Goal: Task Accomplishment & Management: Manage account settings

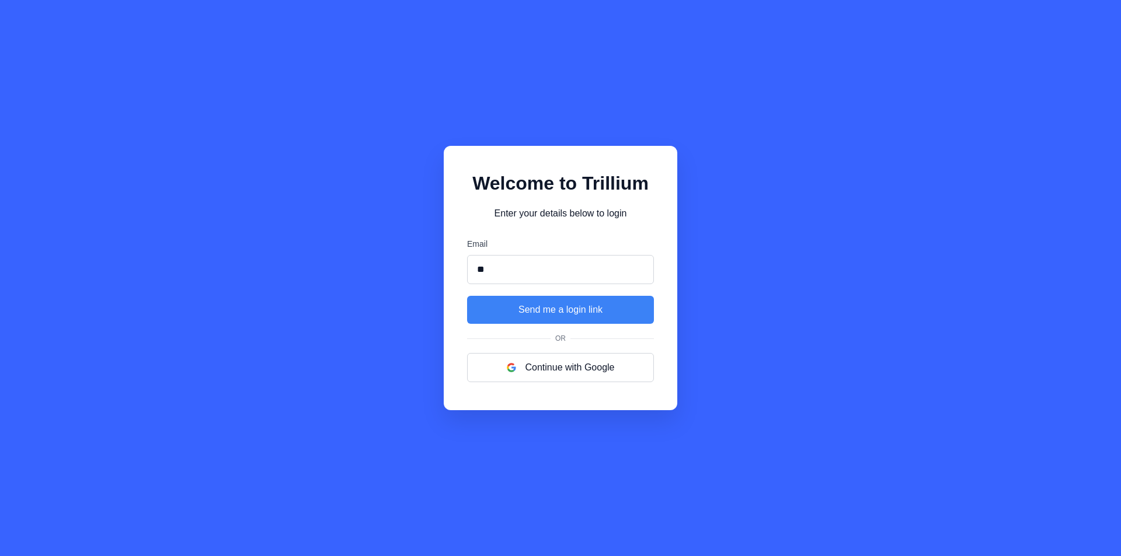
type input "**********"
click at [549, 310] on button "Send me a login link" at bounding box center [560, 310] width 187 height 28
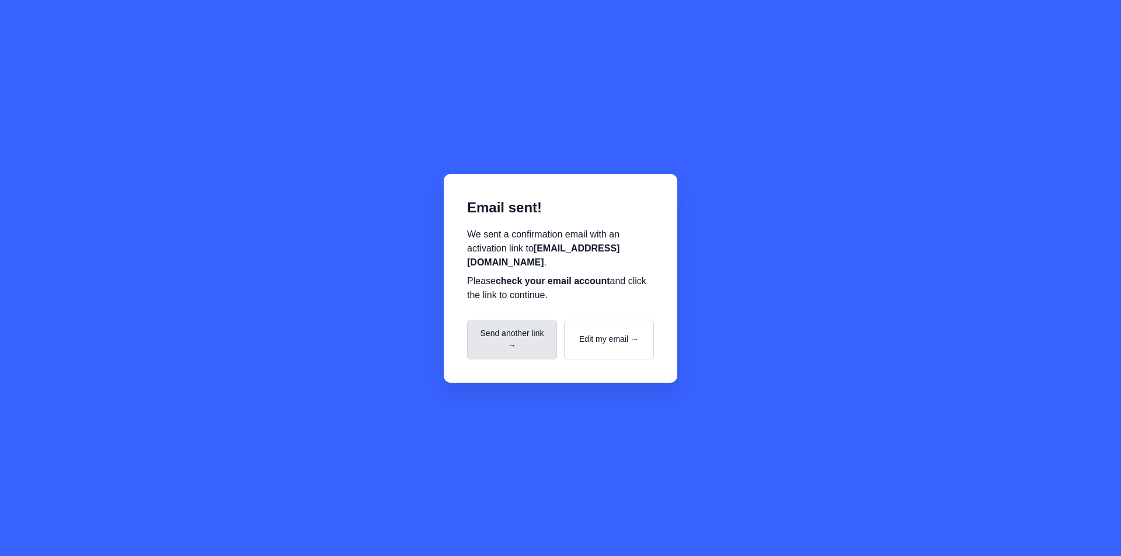
click at [525, 347] on button "Send another link →" at bounding box center [512, 340] width 90 height 40
click at [540, 327] on button "Send another link →" at bounding box center [512, 340] width 90 height 40
click at [538, 327] on button "Send another link →" at bounding box center [512, 340] width 90 height 40
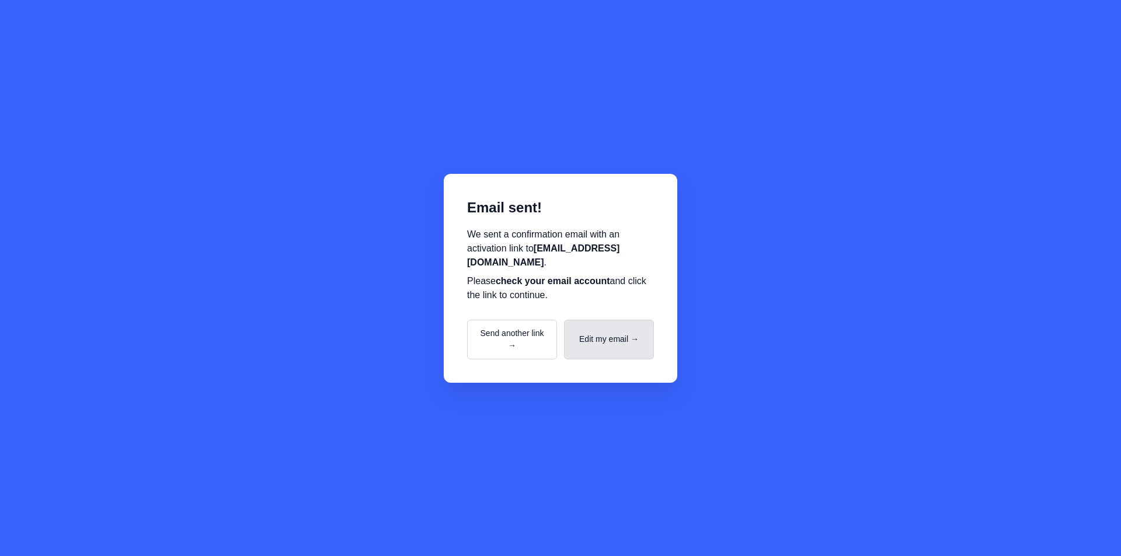
click at [626, 343] on button "Edit my email →" at bounding box center [609, 340] width 90 height 40
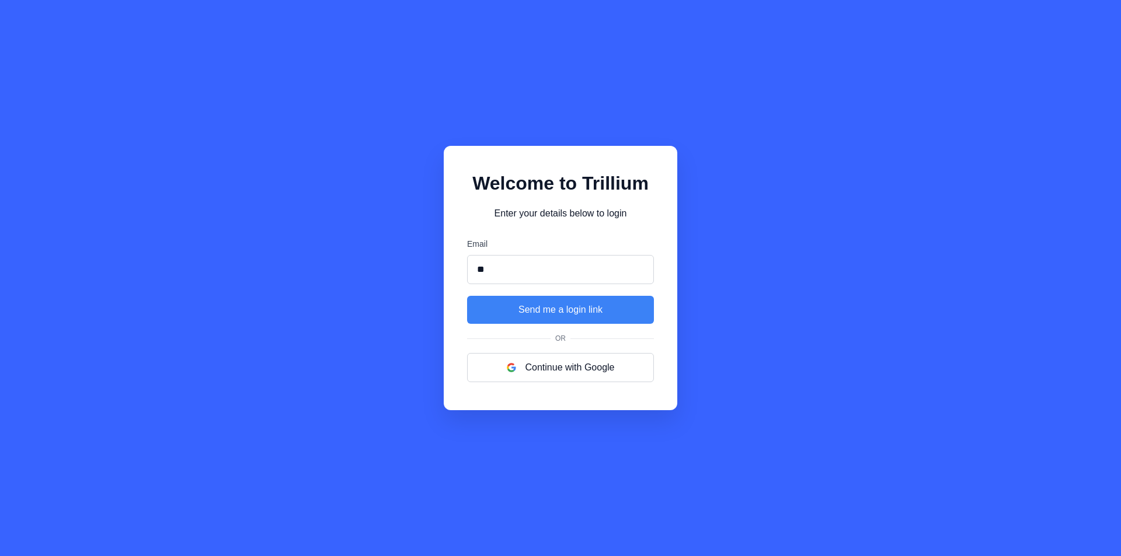
type input "**********"
click at [580, 312] on button "Send me a login link" at bounding box center [560, 310] width 187 height 28
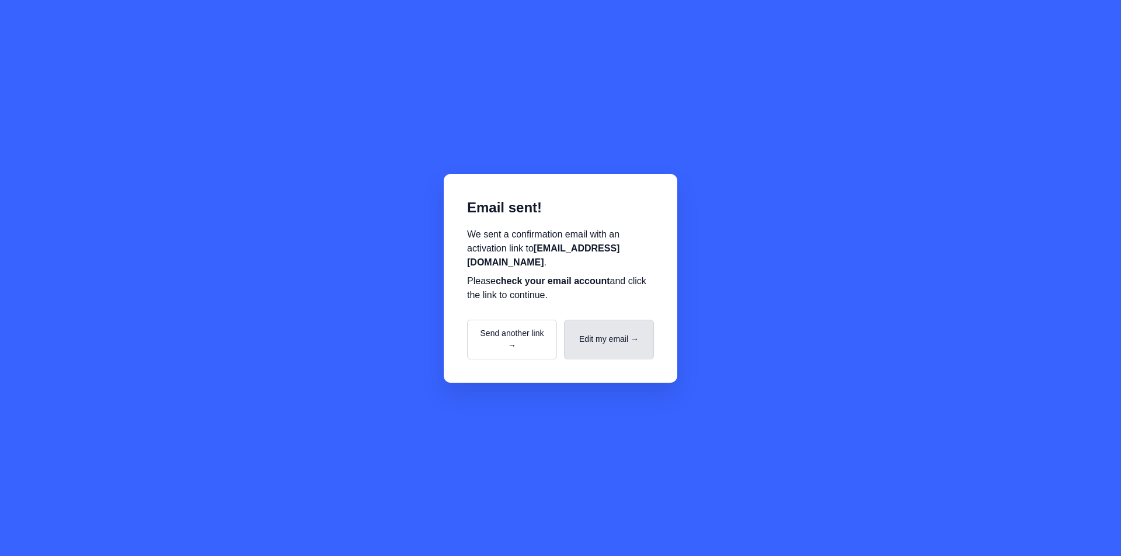
click at [615, 332] on button "Edit my email →" at bounding box center [609, 340] width 90 height 40
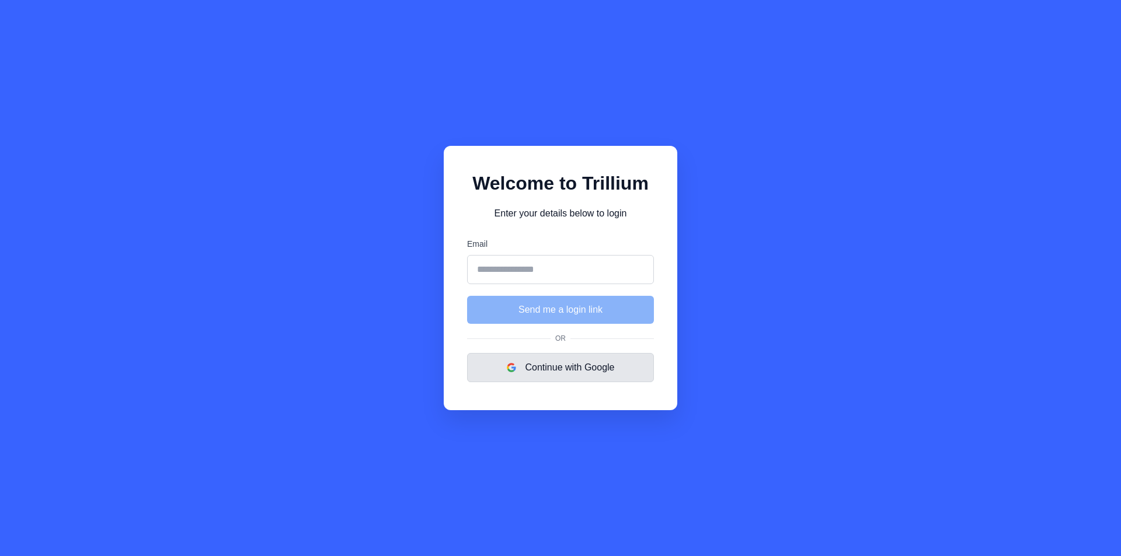
click at [563, 369] on button "Continue with Google" at bounding box center [560, 367] width 187 height 29
click at [602, 371] on button "Continue with Google" at bounding box center [560, 367] width 187 height 29
